Goal: Task Accomplishment & Management: Complete application form

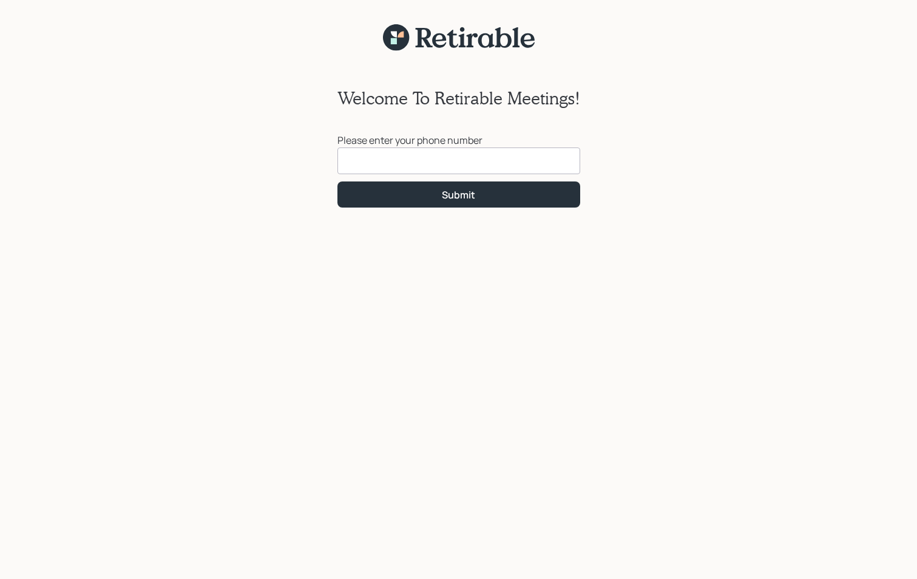
click at [395, 161] on input at bounding box center [459, 161] width 243 height 27
type input "[PHONE_NUMBER]"
click at [504, 196] on button "Submit" at bounding box center [459, 195] width 243 height 26
